Goal: Task Accomplishment & Management: Manage account settings

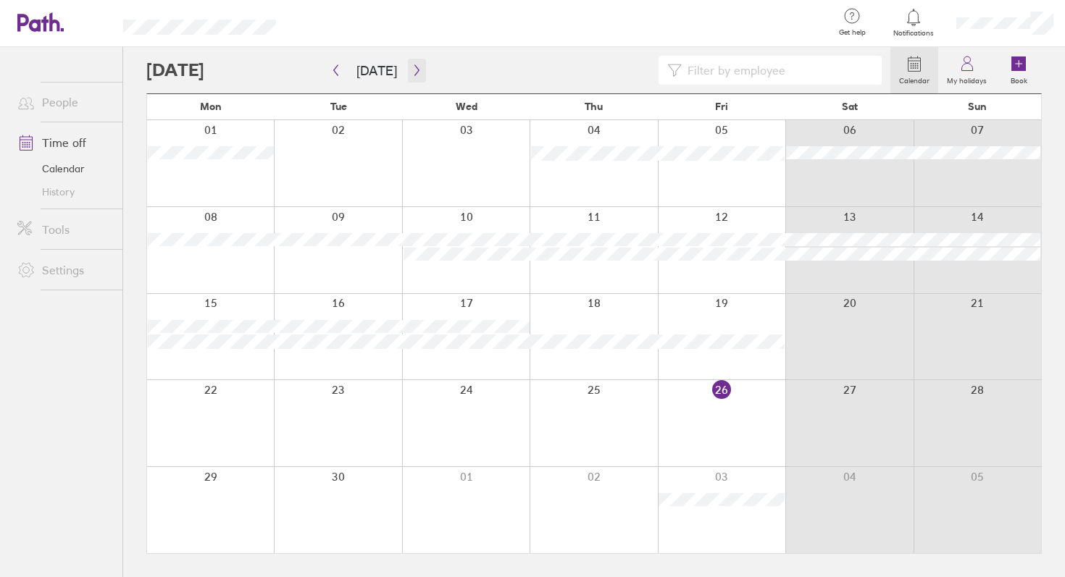
click at [414, 74] on icon "button" at bounding box center [416, 70] width 4 height 11
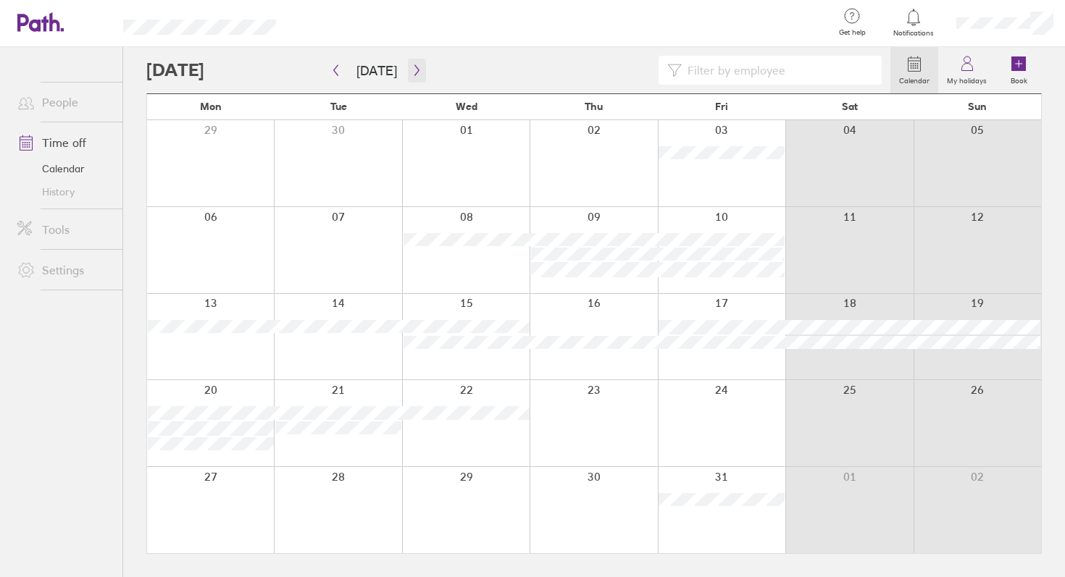
click at [416, 72] on icon "button" at bounding box center [416, 70] width 11 height 12
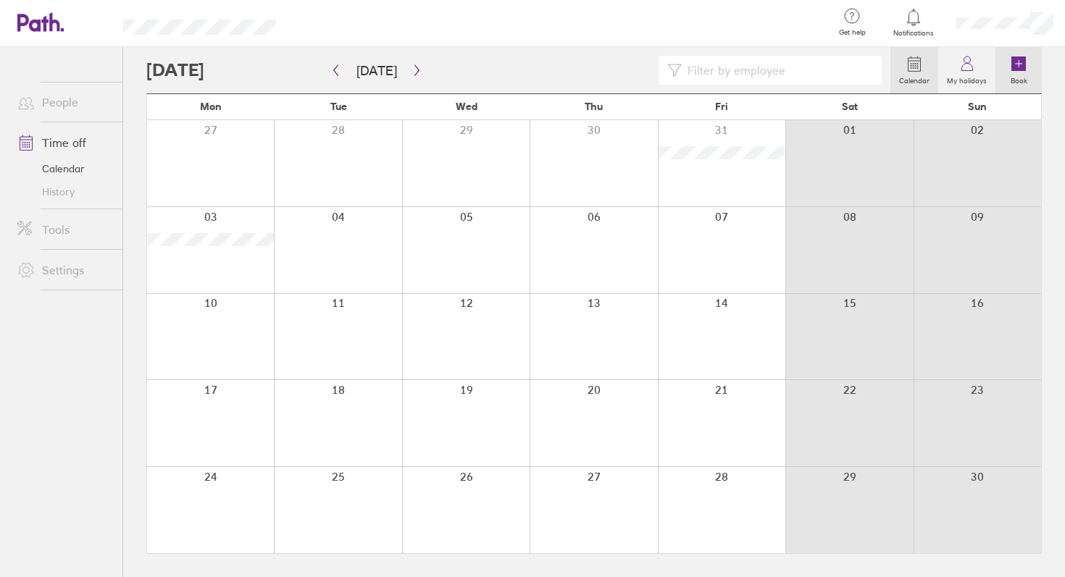
click at [1010, 63] on icon at bounding box center [1018, 63] width 17 height 17
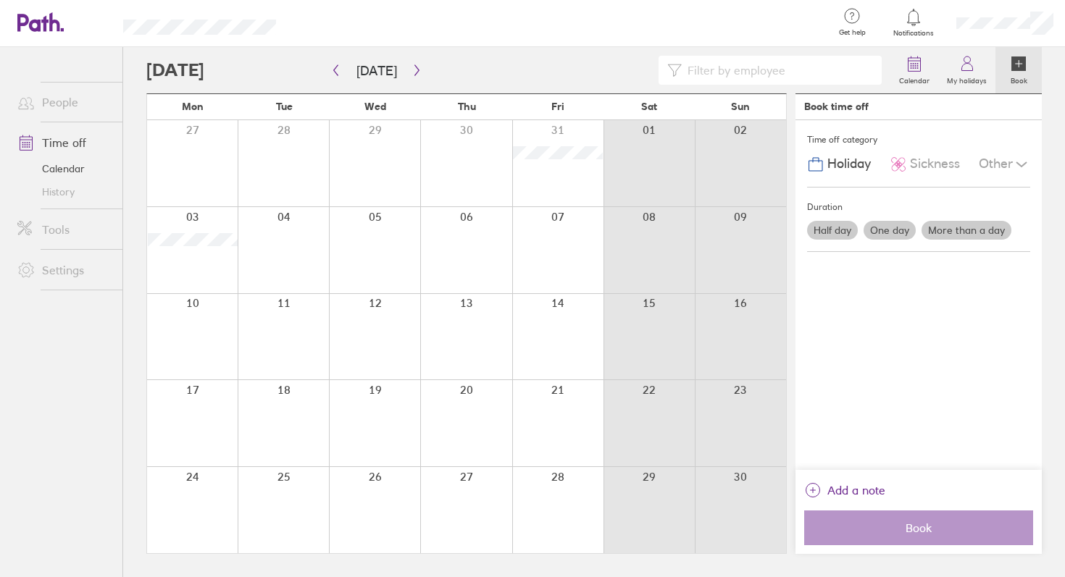
click at [840, 162] on span "Holiday" at bounding box center [848, 163] width 43 height 15
click at [947, 224] on label "More than a day" at bounding box center [966, 230] width 90 height 19
click at [0, 0] on input "More than a day" at bounding box center [0, 0] width 0 height 0
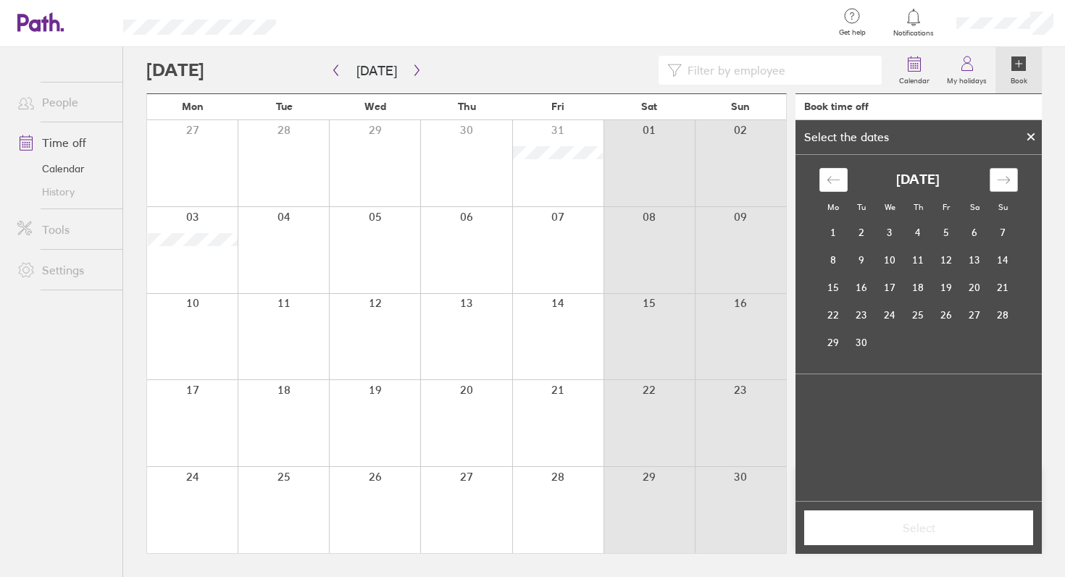
click at [1004, 191] on div "Move forward to switch to the next month." at bounding box center [1003, 180] width 28 height 24
click at [1004, 188] on div "Move forward to switch to the next month." at bounding box center [1003, 180] width 28 height 24
click at [1004, 184] on icon "Move forward to switch to the next month." at bounding box center [1004, 180] width 14 height 14
click at [831, 233] on td "1" at bounding box center [833, 233] width 28 height 28
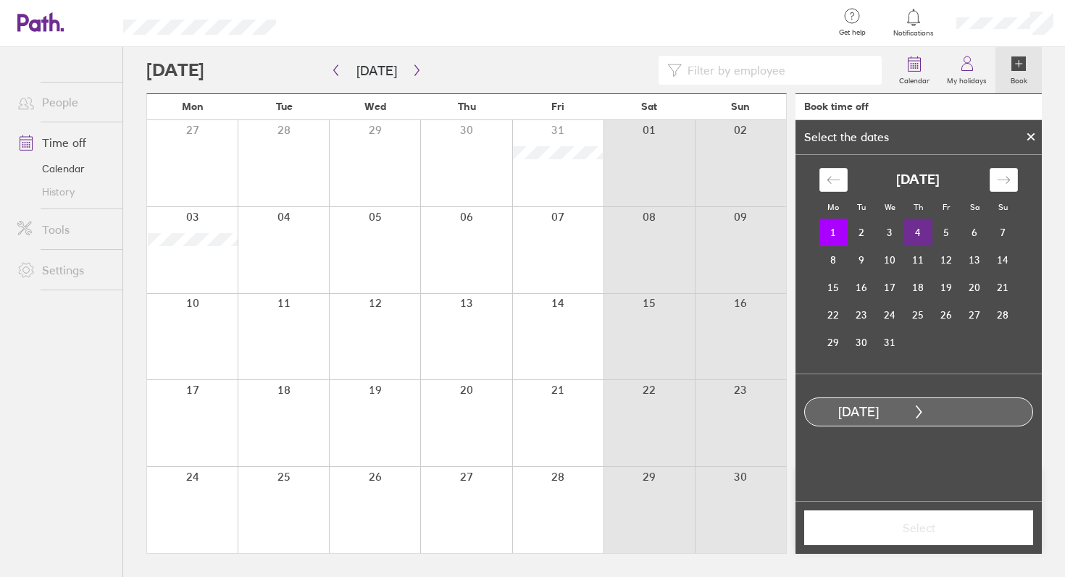
click at [915, 231] on td "4" at bounding box center [918, 233] width 28 height 28
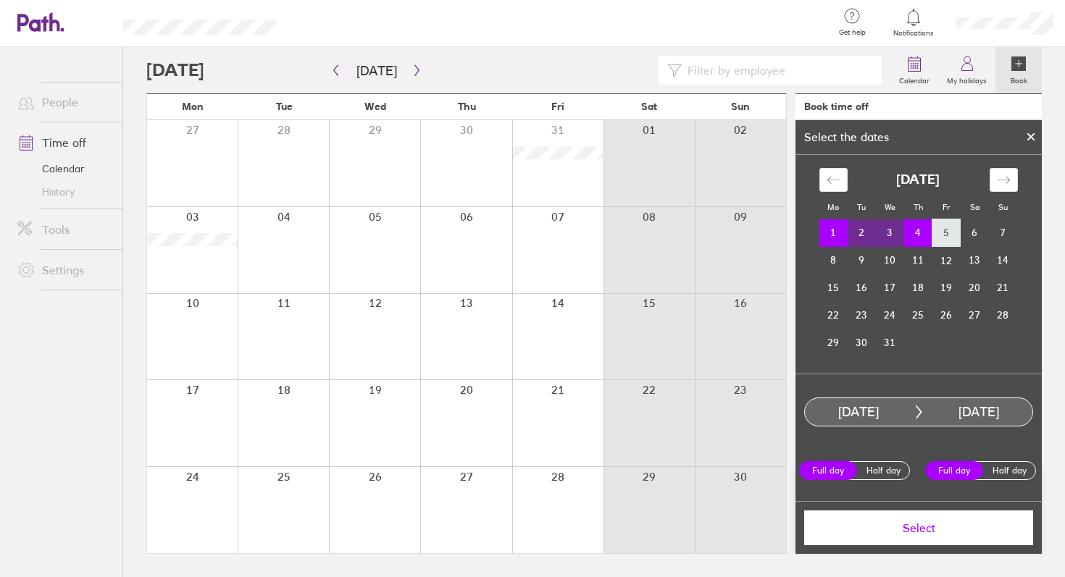
click at [950, 238] on td "5" at bounding box center [946, 233] width 28 height 28
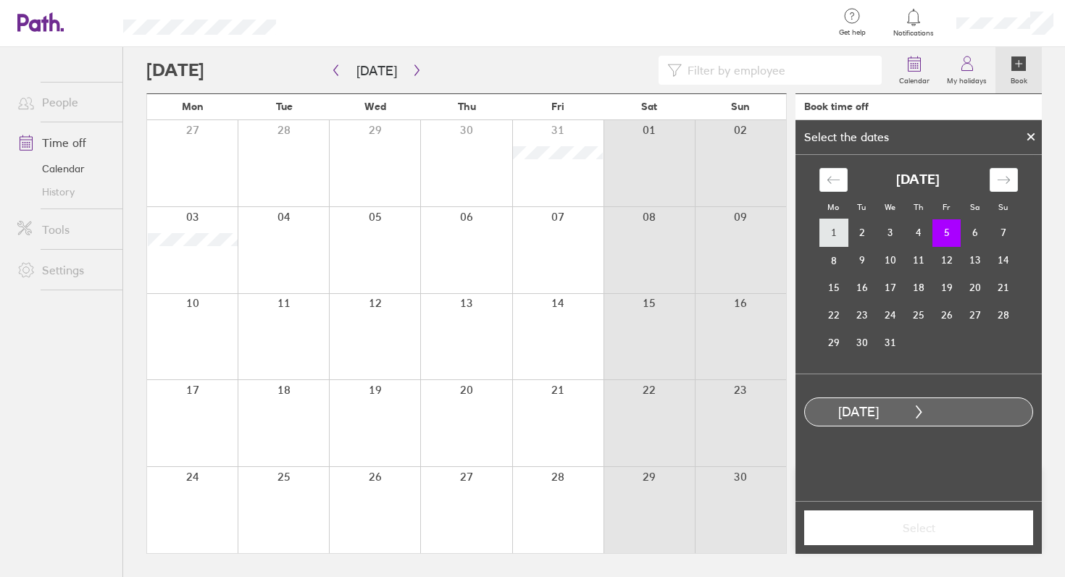
click at [834, 238] on td "1" at bounding box center [833, 233] width 28 height 28
click at [943, 236] on td "5" at bounding box center [946, 233] width 28 height 28
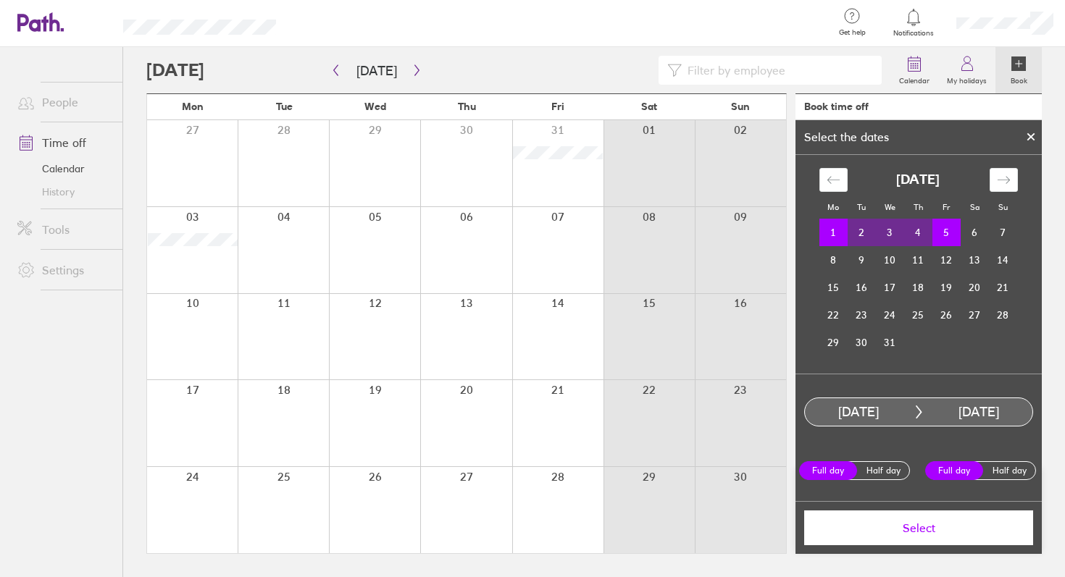
click at [983, 411] on div "[DATE]" at bounding box center [978, 412] width 107 height 15
click at [1008, 468] on label "Half day" at bounding box center [1009, 470] width 58 height 17
click at [0, 0] on input "Half day" at bounding box center [0, 0] width 0 height 0
click at [869, 531] on span "Select" at bounding box center [918, 528] width 209 height 13
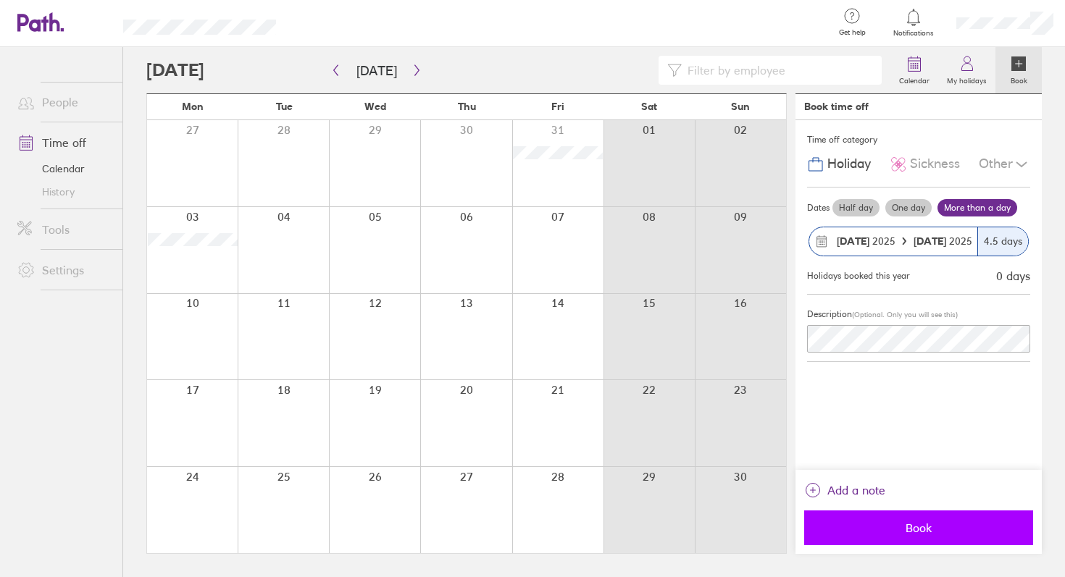
click at [890, 526] on span "Book" at bounding box center [918, 528] width 209 height 13
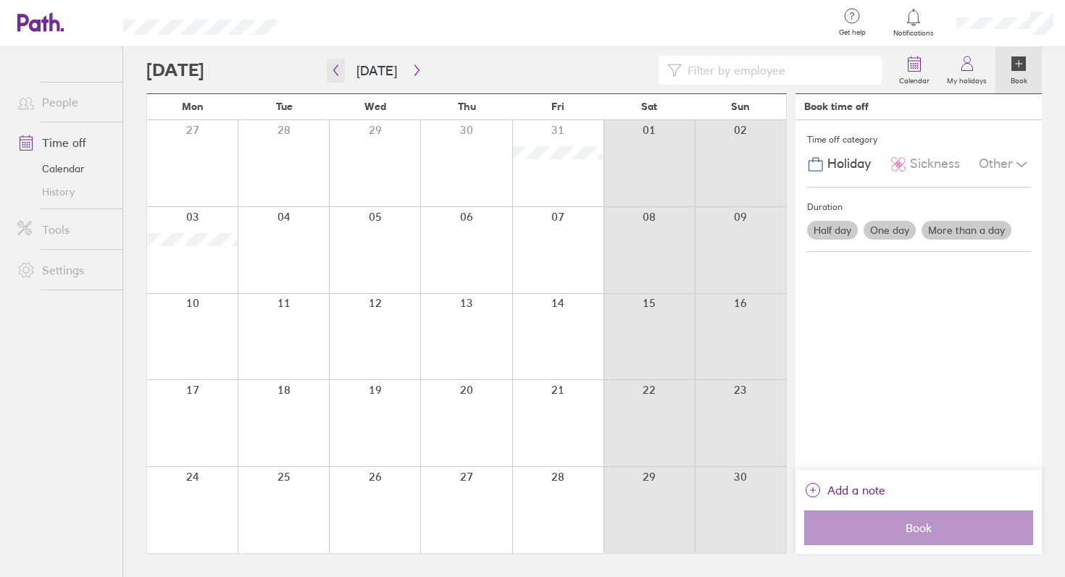
click at [338, 80] on button "button" at bounding box center [336, 71] width 18 height 24
